Goal: Task Accomplishment & Management: Manage account settings

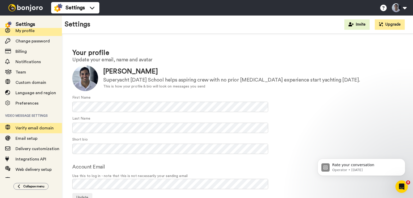
scroll to position [28, 0]
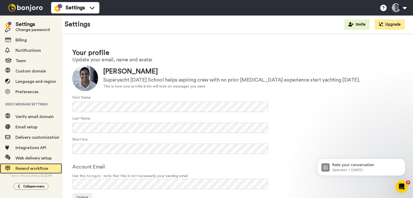
click at [24, 169] on span "Resend workflow" at bounding box center [32, 168] width 33 height 4
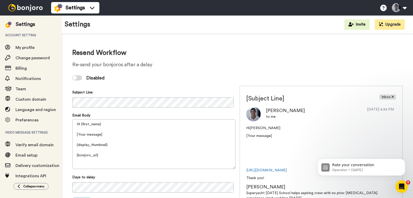
scroll to position [43, 0]
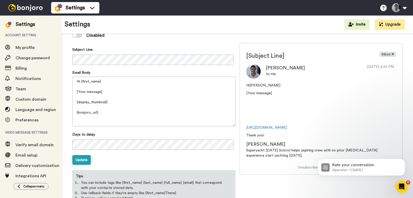
click at [266, 121] on video at bounding box center [269, 109] width 45 height 23
click at [269, 119] on video at bounding box center [269, 109] width 45 height 23
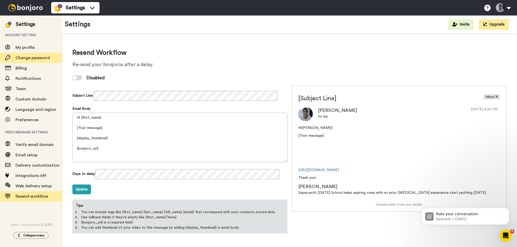
scroll to position [10, 0]
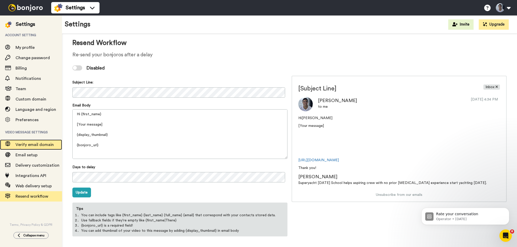
click at [43, 143] on span "Verify email domain" at bounding box center [35, 145] width 38 height 4
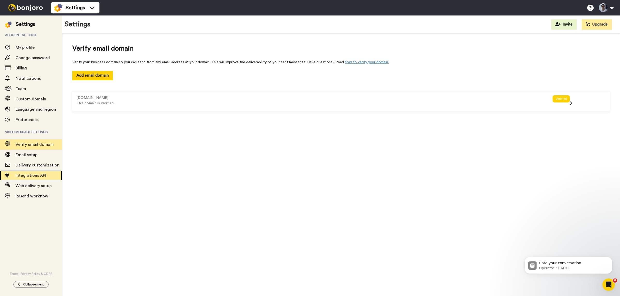
click at [23, 174] on span "Integrations API" at bounding box center [31, 176] width 31 height 4
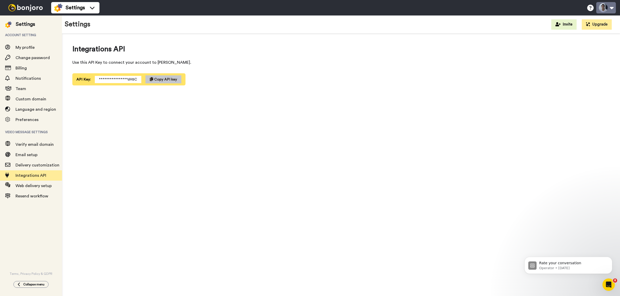
click at [609, 8] on button at bounding box center [606, 7] width 20 height 11
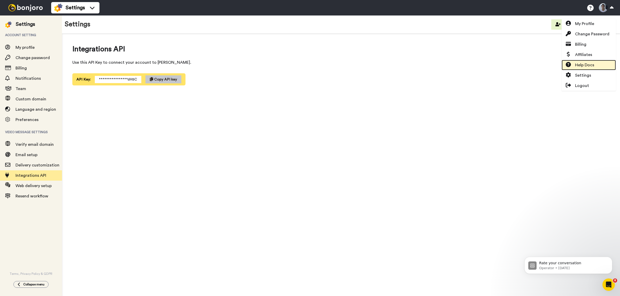
click at [597, 64] on link "Help Docs" at bounding box center [589, 65] width 54 height 10
click at [583, 22] on span "My Profile" at bounding box center [584, 24] width 19 height 6
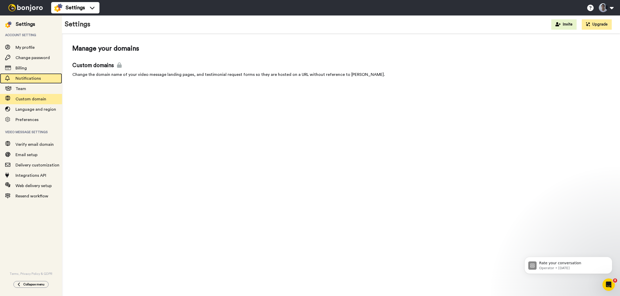
click at [43, 80] on span "Notifications" at bounding box center [39, 78] width 47 height 6
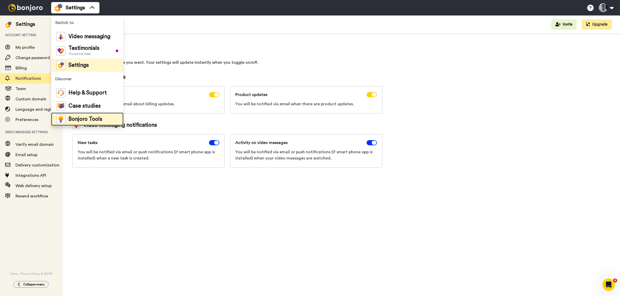
click at [90, 115] on div "Bonjoro Tools" at bounding box center [79, 119] width 46 height 9
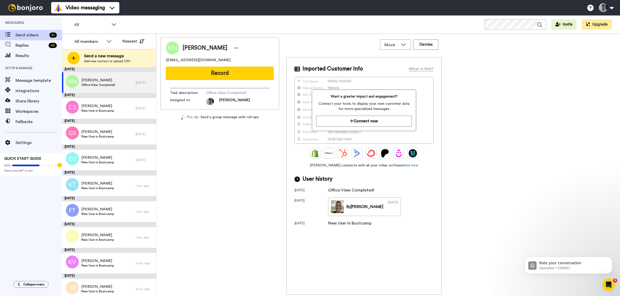
drag, startPoint x: 442, startPoint y: 0, endPoint x: 543, endPoint y: 68, distance: 121.5
click at [543, 68] on div "[PERSON_NAME] [PERSON_NAME][EMAIL_ADDRESS][DOMAIN_NAME] Record Task description…" at bounding box center [388, 166] width 456 height 258
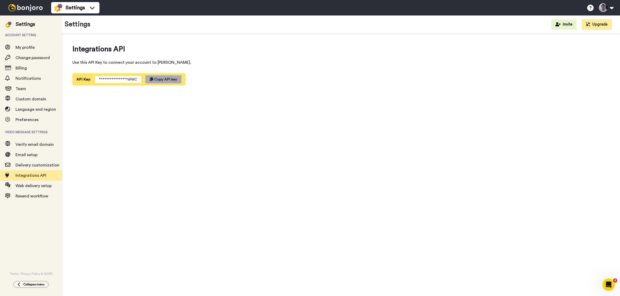
click at [165, 80] on span "Copy API key" at bounding box center [165, 80] width 23 height 4
